Goal: Information Seeking & Learning: Learn about a topic

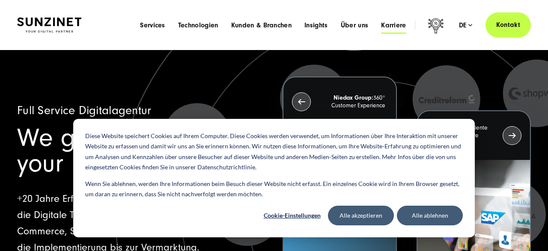
click at [390, 25] on span "Karriere" at bounding box center [393, 25] width 25 height 9
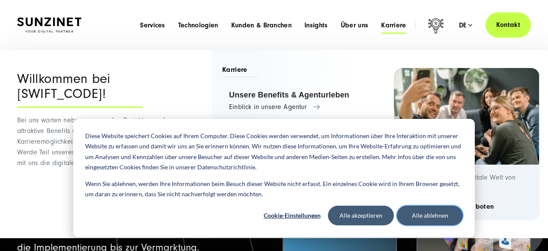
click at [420, 214] on button "Alle ablehnen" at bounding box center [430, 216] width 66 height 20
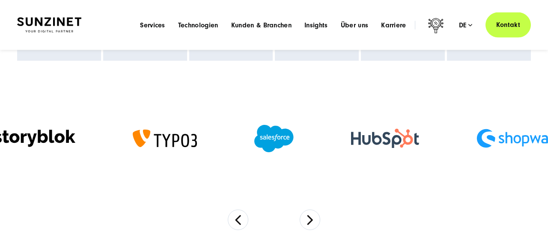
scroll to position [534, 0]
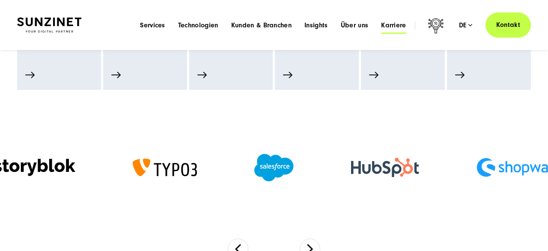
click at [401, 24] on span "Karriere" at bounding box center [393, 25] width 25 height 9
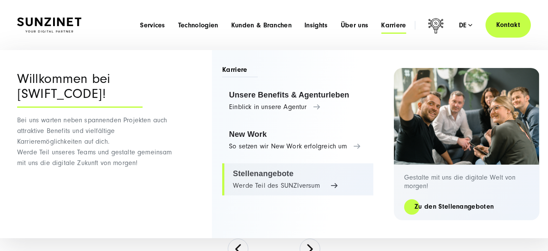
click at [263, 175] on link "Stellenangebote Werde Teil des SUNZIversum" at bounding box center [297, 179] width 151 height 33
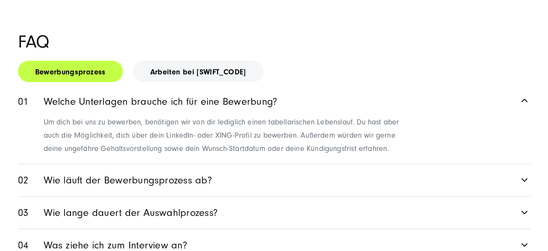
scroll to position [1202, 0]
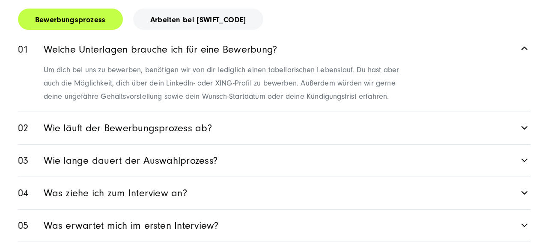
click at [152, 112] on link "Wie läuft der Bewerbungsprozess ab?" at bounding box center [274, 128] width 512 height 32
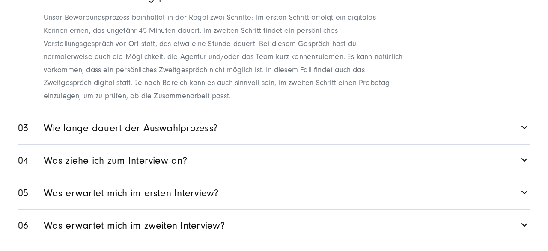
scroll to position [1291, 0]
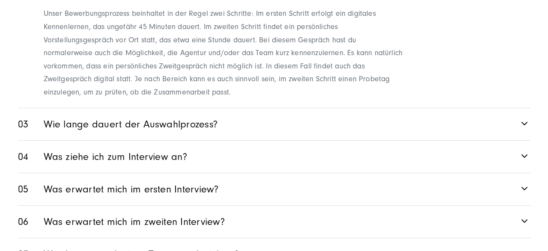
click at [163, 108] on link "Wie lange dauert der Auswahlprozess?" at bounding box center [274, 124] width 512 height 32
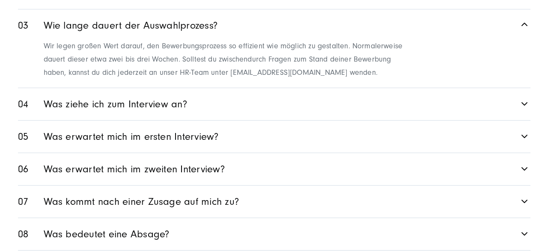
click at [150, 88] on link "Was ziehe ich zum Interview an?" at bounding box center [274, 104] width 512 height 32
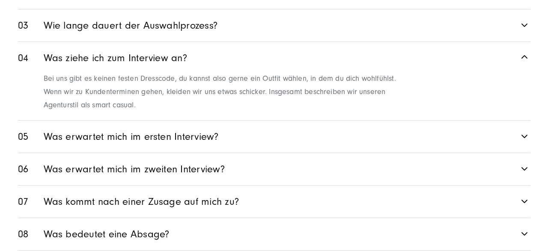
click at [109, 121] on link "Was erwartet mich im ersten Interview?" at bounding box center [274, 137] width 512 height 32
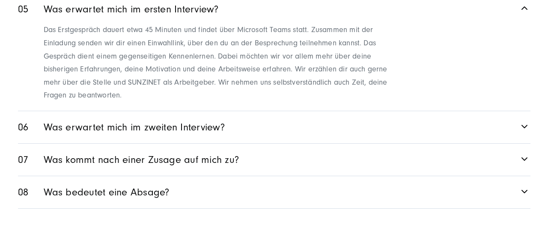
scroll to position [1380, 0]
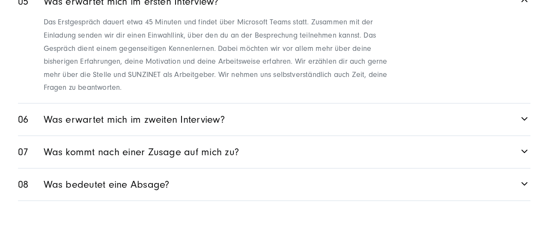
click at [138, 136] on link "Was kommt nach einer Zusage auf mich zu?" at bounding box center [274, 152] width 512 height 32
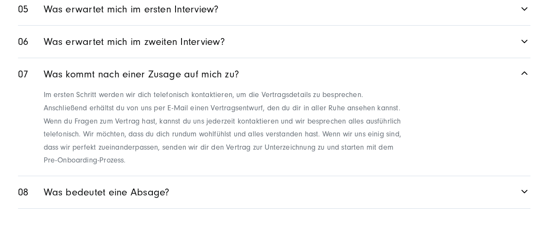
scroll to position [1420, 0]
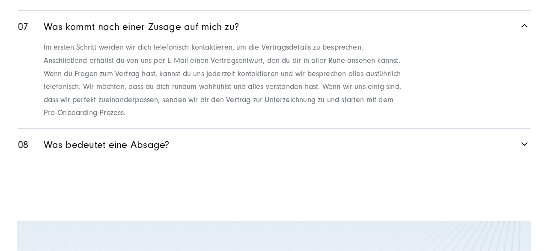
click at [98, 129] on link "Was bedeutet eine Absage?" at bounding box center [274, 145] width 512 height 32
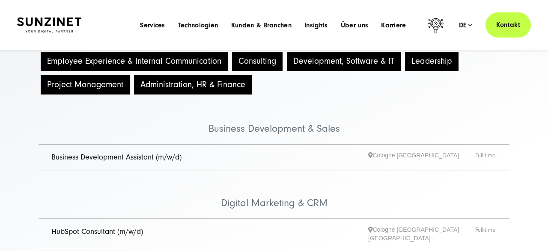
scroll to position [84, 0]
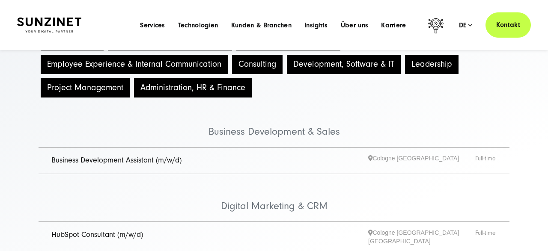
click at [98, 159] on link "Business Development Assistant (m/w/d)" at bounding box center [116, 160] width 130 height 9
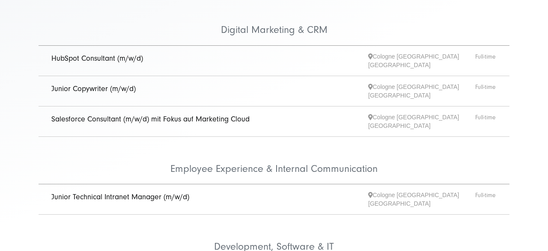
scroll to position [262, 0]
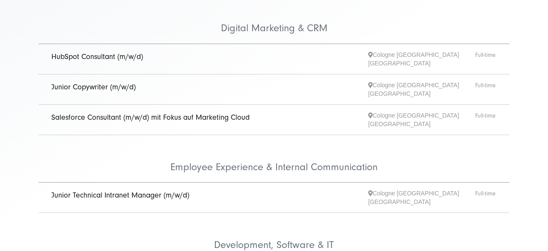
click at [99, 113] on link "Salesforce Consultant (m/w/d) mit Fokus auf Marketing Cloud" at bounding box center [150, 117] width 198 height 9
